Goal: Information Seeking & Learning: Learn about a topic

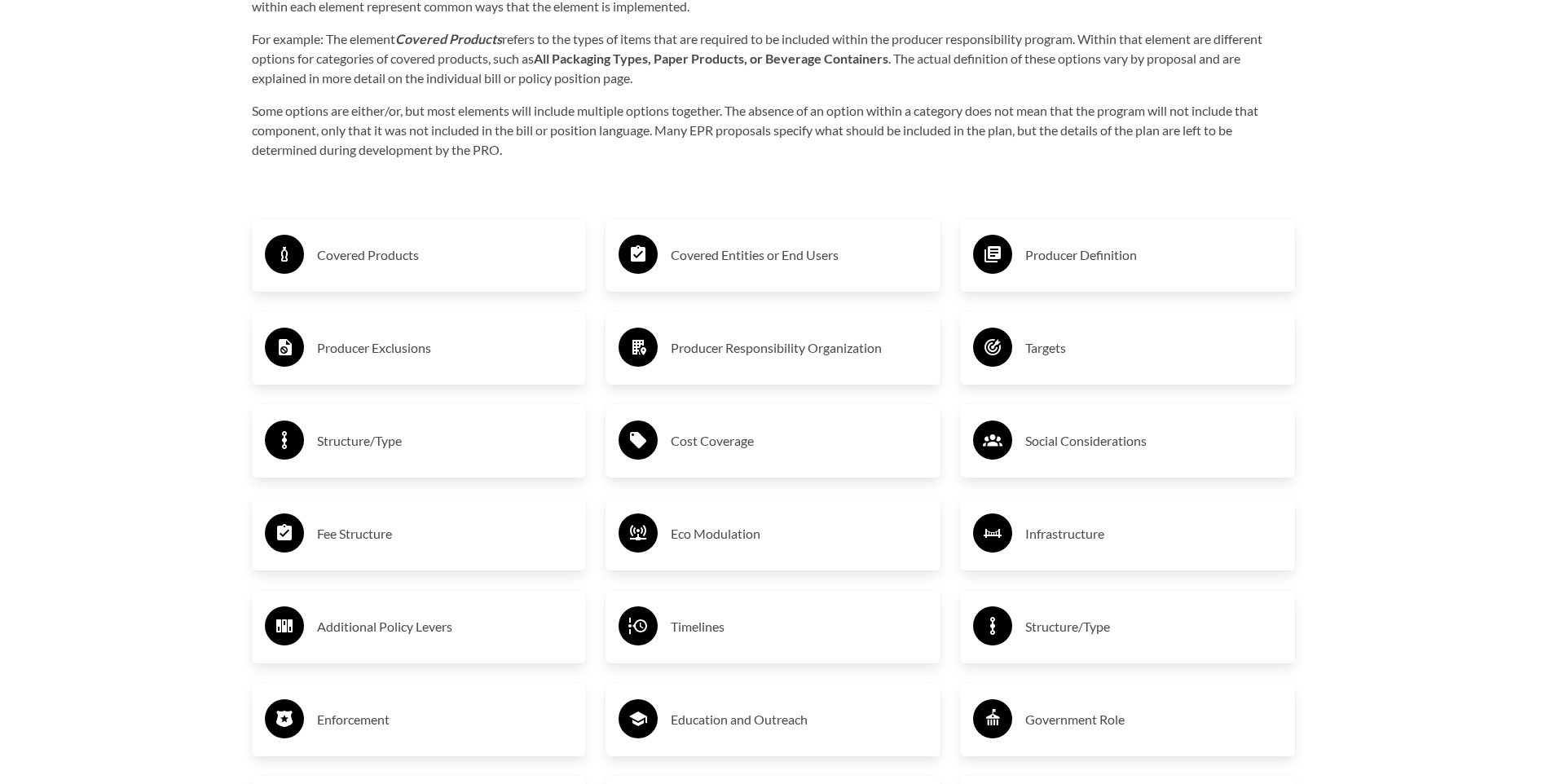
scroll to position [2770, 0]
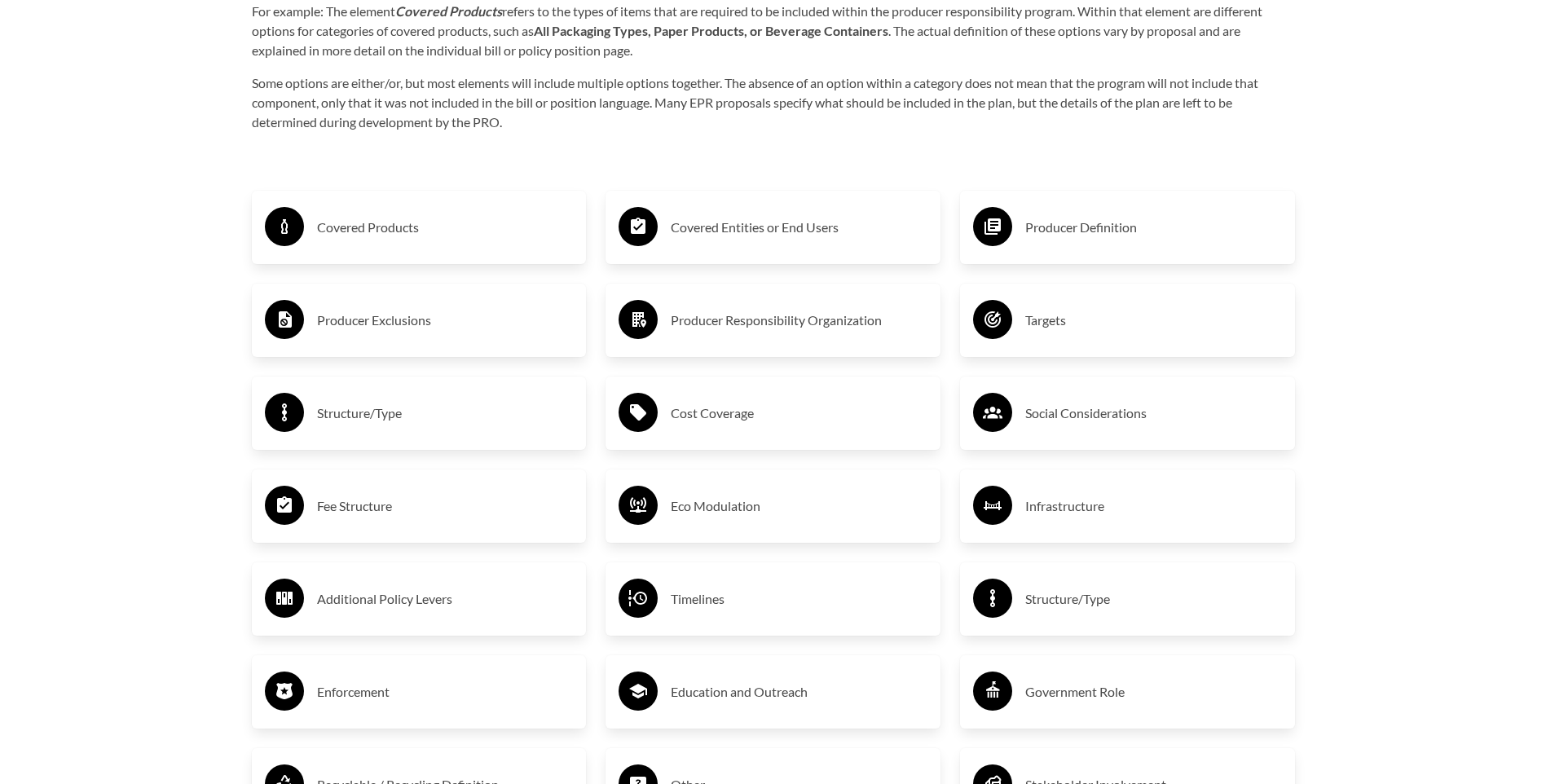
click at [360, 232] on h3 "Covered Products" at bounding box center [446, 227] width 257 height 26
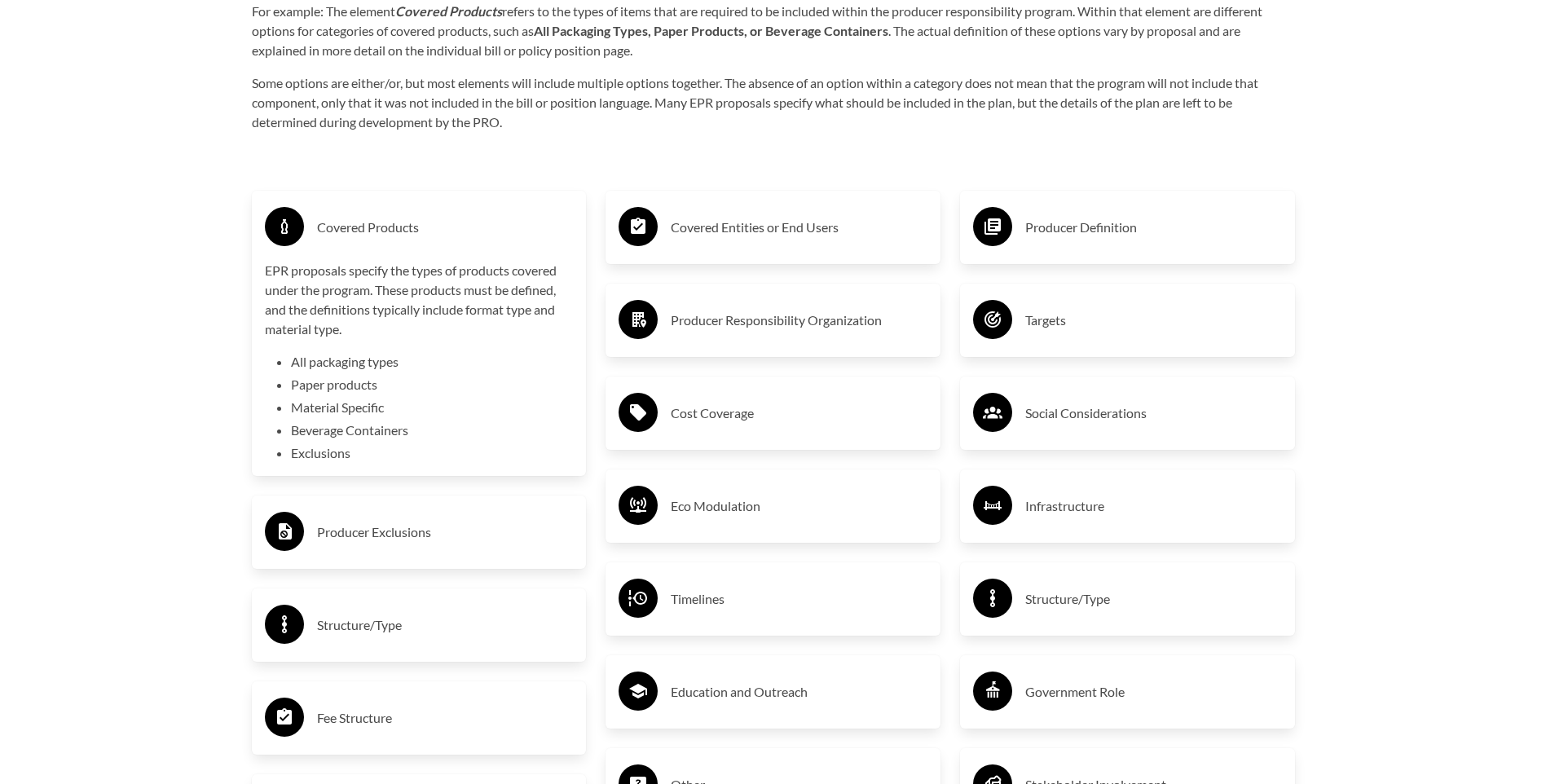
click at [386, 240] on h3 "Covered Products" at bounding box center [446, 227] width 257 height 26
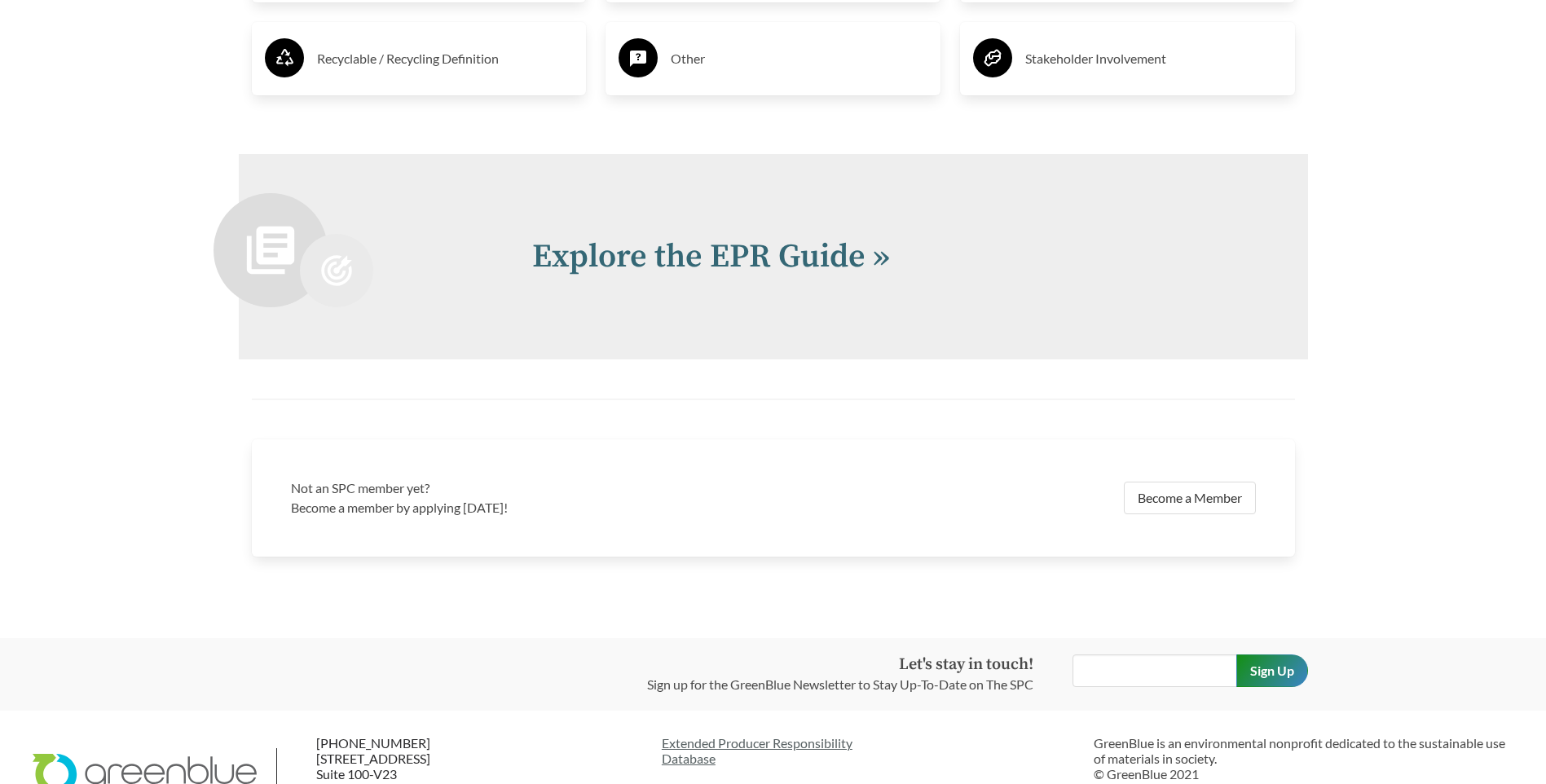
scroll to position [3553, 0]
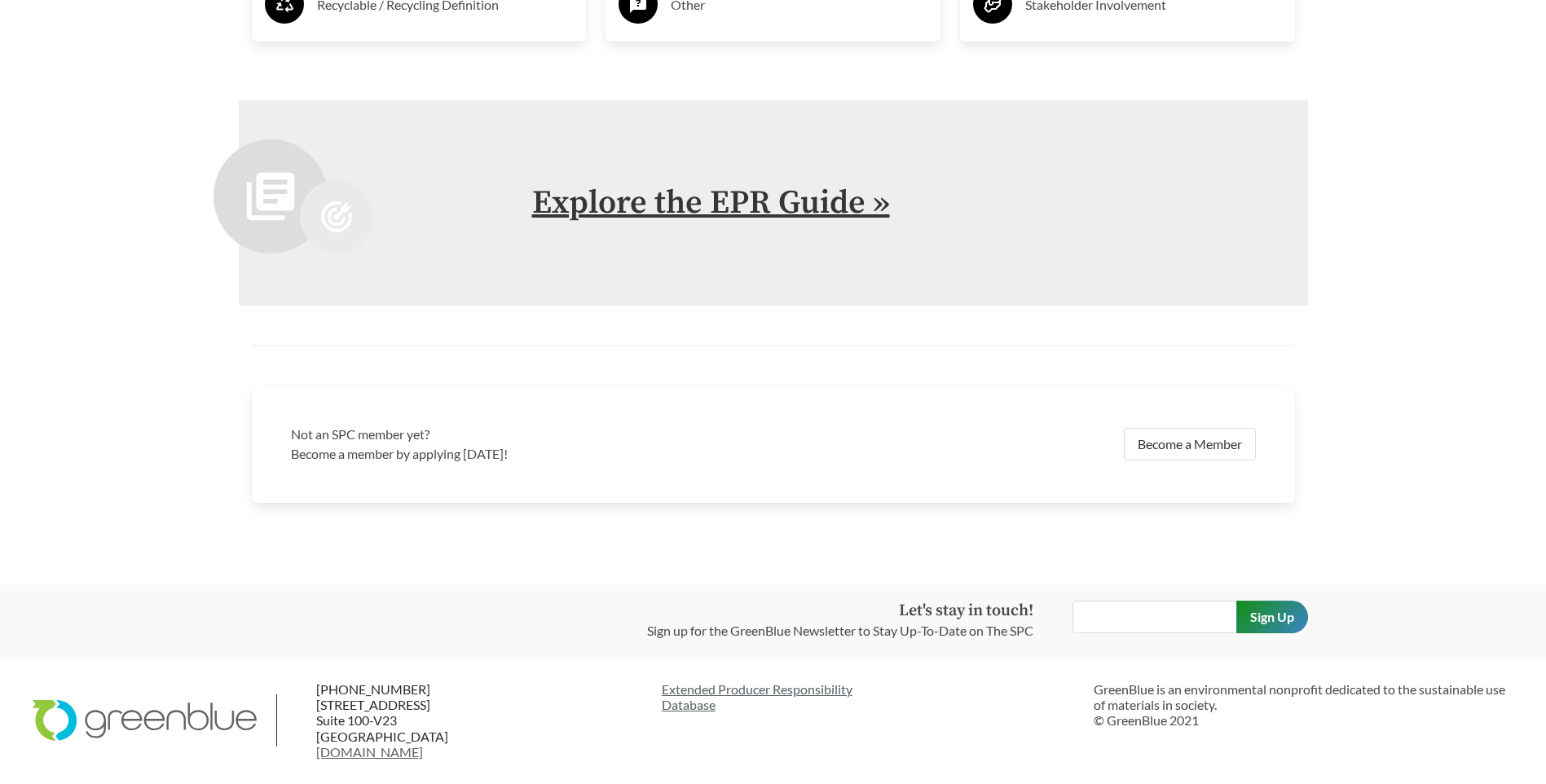
click at [753, 211] on link "Explore the EPR Guide »" at bounding box center [711, 203] width 358 height 41
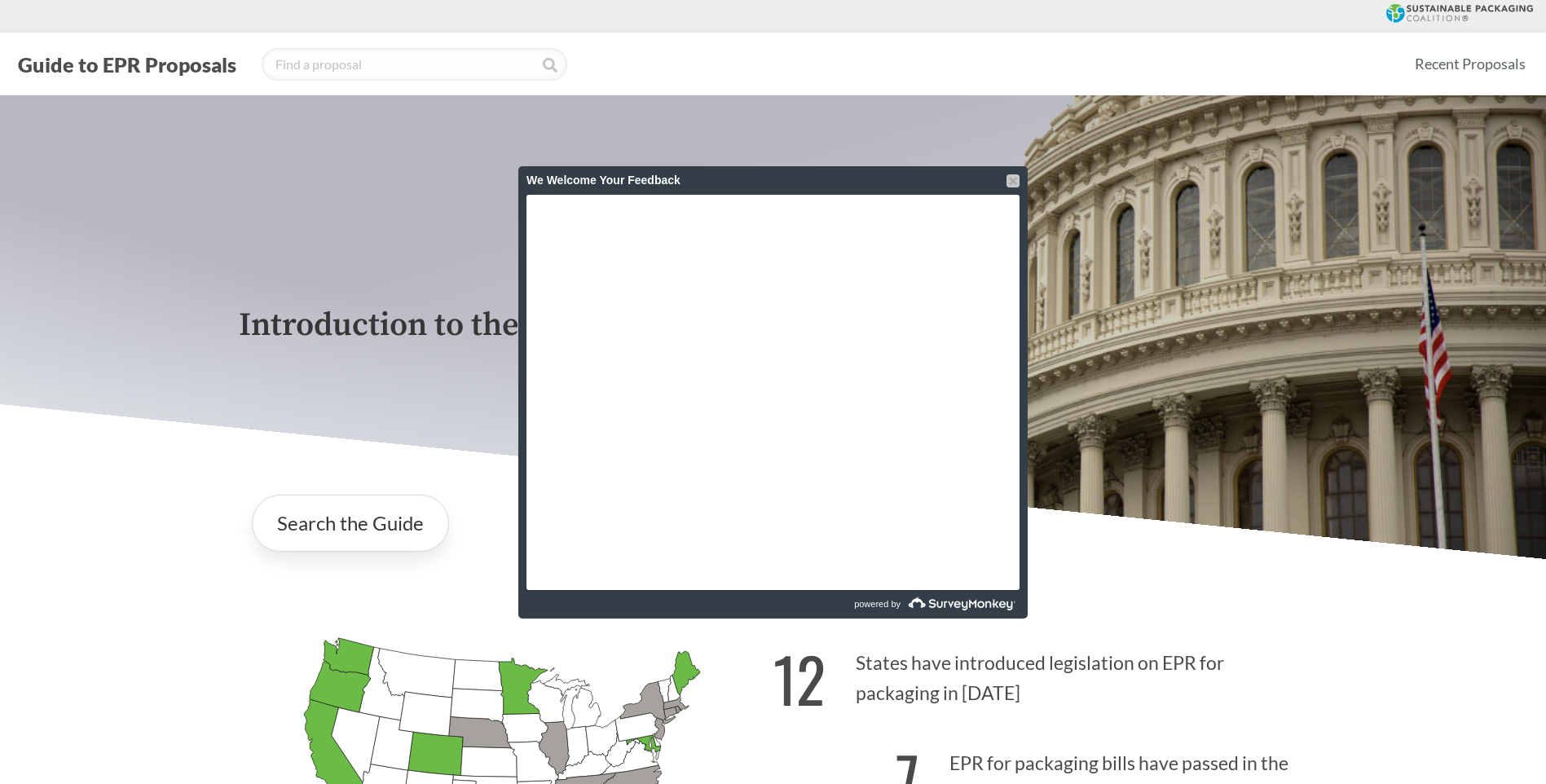
click at [1010, 179] on div at bounding box center [1013, 180] width 13 height 13
